Goal: Navigation & Orientation: Understand site structure

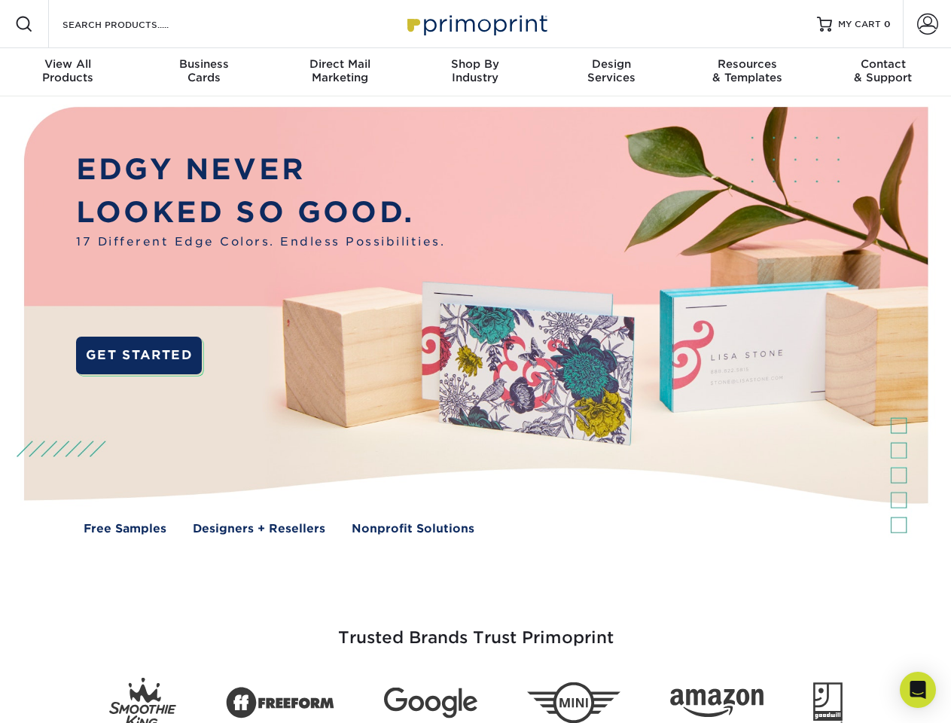
click at [475, 362] on img at bounding box center [476, 331] width 942 height 471
click at [24, 24] on span at bounding box center [24, 24] width 18 height 18
click at [927, 24] on span at bounding box center [928, 24] width 21 height 21
click at [68, 72] on div "View All Products" at bounding box center [68, 70] width 136 height 27
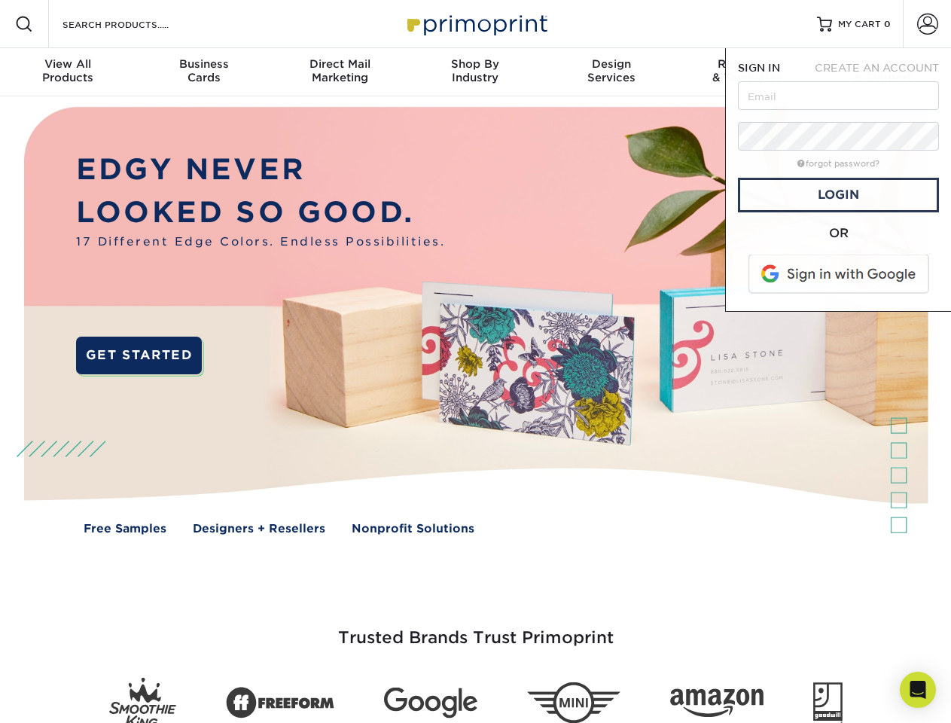
click at [203, 72] on div "Business Cards" at bounding box center [204, 70] width 136 height 27
click at [340, 72] on div "Direct Mail Marketing" at bounding box center [340, 70] width 136 height 27
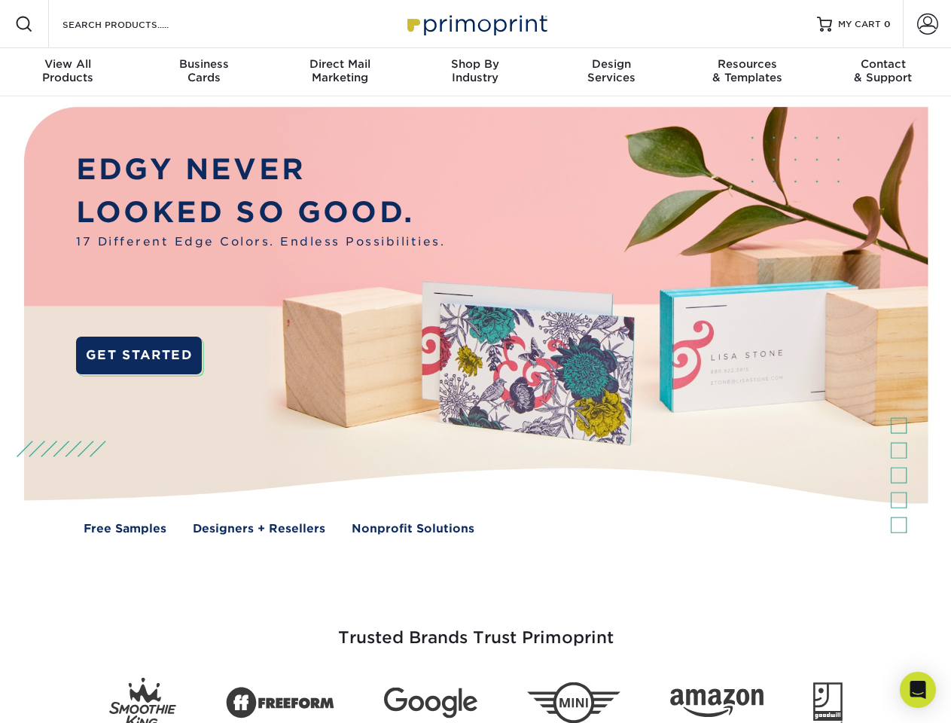
click at [475, 72] on div "Shop By Industry" at bounding box center [476, 70] width 136 height 27
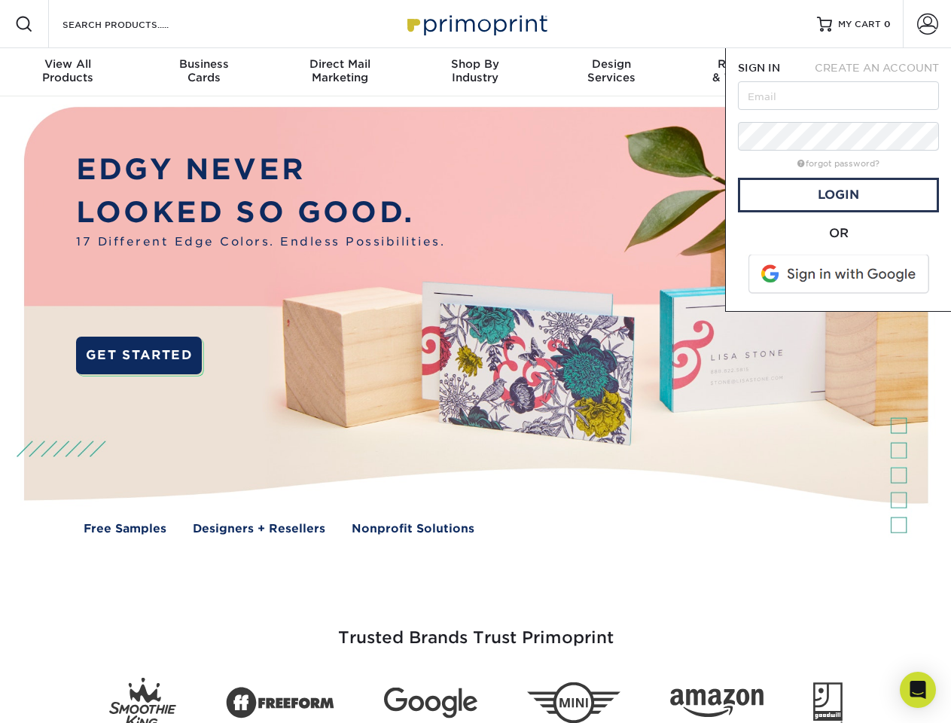
click at [612, 72] on div "Design Services" at bounding box center [612, 70] width 136 height 27
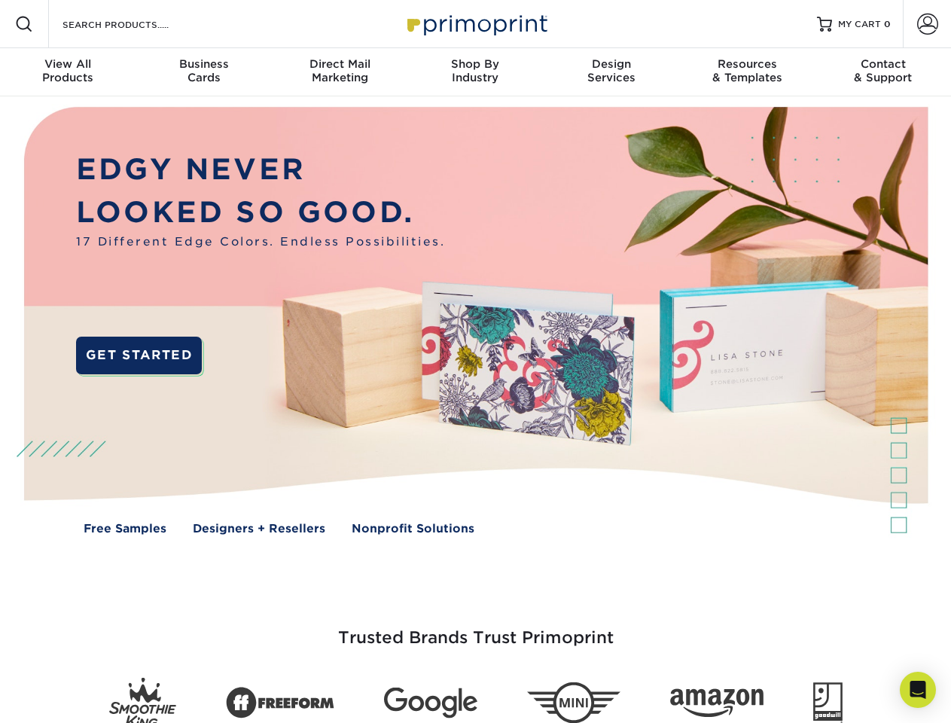
click at [747, 72] on span "SIGN IN" at bounding box center [759, 68] width 42 height 12
click at [884, 72] on div "Contact & Support" at bounding box center [884, 70] width 136 height 27
